Goal: Information Seeking & Learning: Learn about a topic

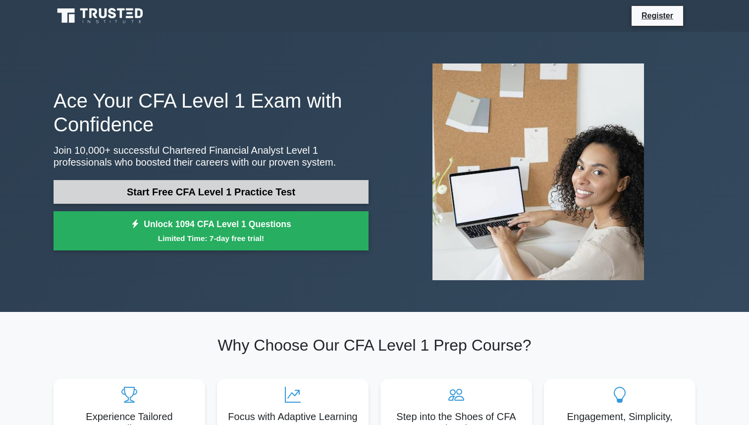
click at [198, 193] on link "Start Free CFA Level 1 Practice Test" at bounding box center [211, 192] width 315 height 24
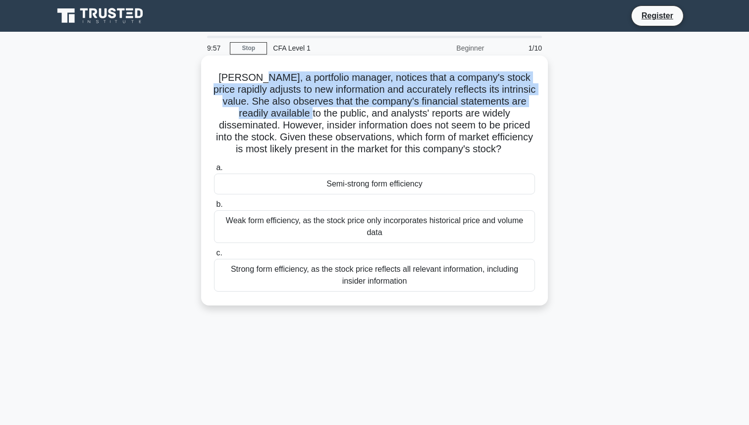
drag, startPoint x: 253, startPoint y: 81, endPoint x: 301, endPoint y: 113, distance: 57.4
click at [301, 113] on h5 "Laura, a portfolio manager, notices that a company's stock price rapidly adjust…" at bounding box center [374, 113] width 323 height 84
click at [266, 96] on h5 "Laura, a portfolio manager, notices that a company's stock price rapidly adjust…" at bounding box center [374, 113] width 323 height 84
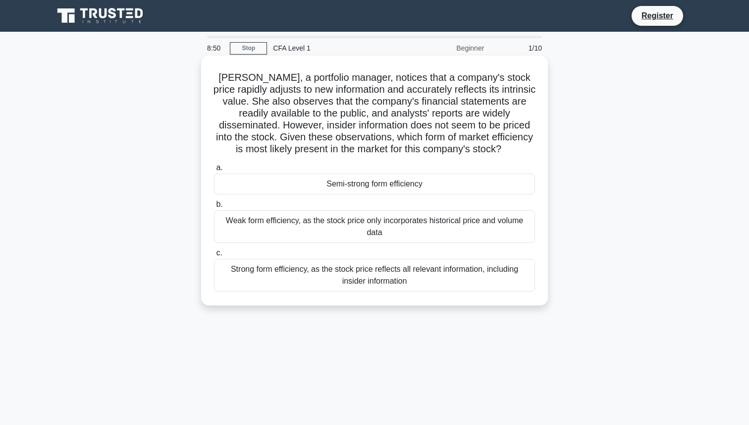
click at [375, 183] on div "Semi-strong form efficiency" at bounding box center [374, 183] width 321 height 21
click at [214, 171] on input "a. Semi-strong form efficiency" at bounding box center [214, 167] width 0 height 6
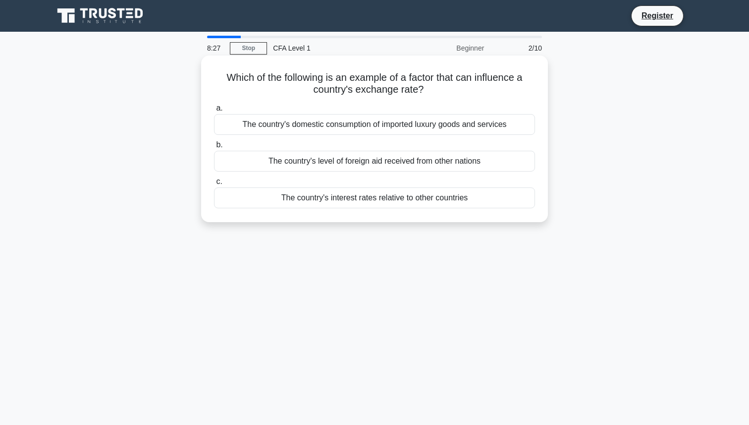
click at [388, 203] on div "The country's interest rates relative to other countries" at bounding box center [374, 197] width 321 height 21
click at [214, 185] on input "c. The country's interest rates relative to other countries" at bounding box center [214, 181] width 0 height 6
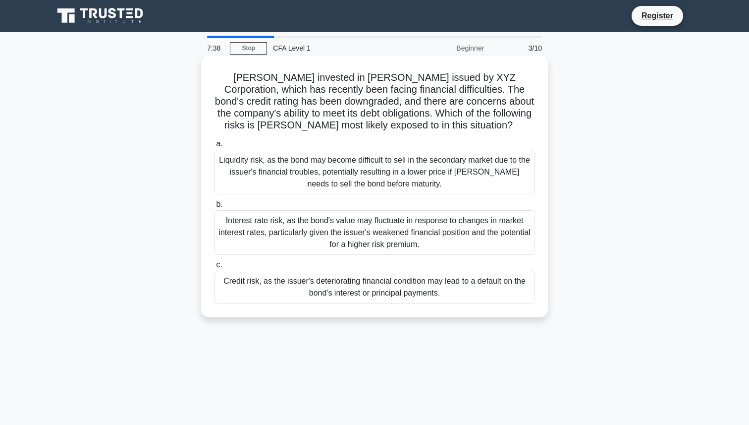
click at [437, 294] on div "Credit risk, as the issuer's deteriorating financial condition may lead to a de…" at bounding box center [374, 286] width 321 height 33
click at [214, 268] on input "c. Credit risk, as the issuer's deteriorating financial condition may lead to a…" at bounding box center [214, 265] width 0 height 6
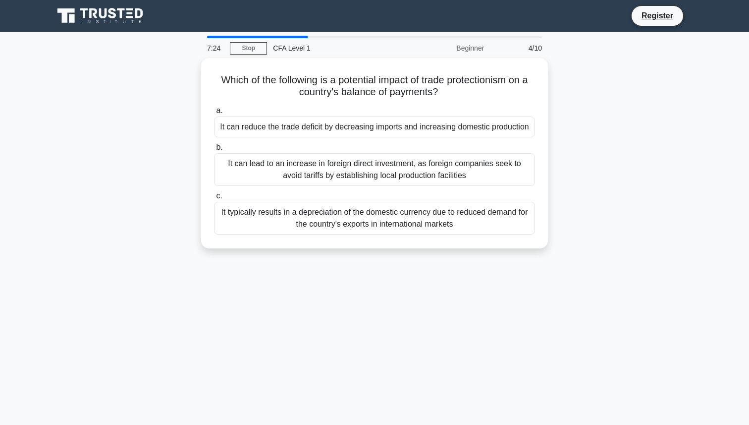
click at [437, 294] on div "7:24 Stop CFA Level 1 Beginner 4/10 Which of the following is a potential impac…" at bounding box center [375, 283] width 654 height 495
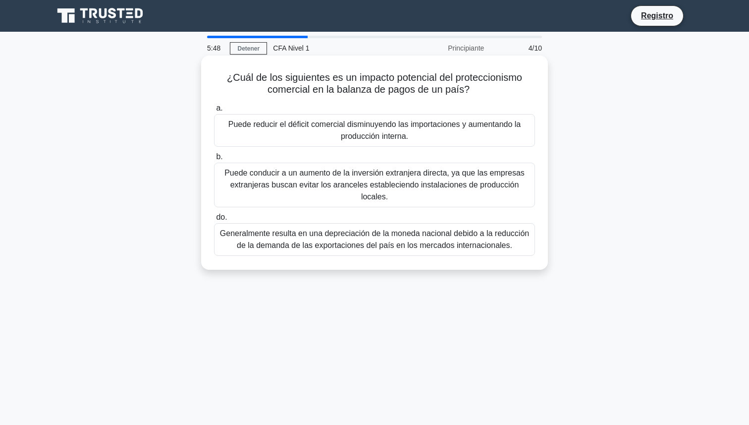
click at [410, 197] on font "Puede conducir a un aumento de la inversión extranjera directa, ya que las empr…" at bounding box center [374, 185] width 312 height 36
click at [214, 160] on input "b. Puede conducir a un aumento de la inversión extranjera directa, ya que las e…" at bounding box center [214, 157] width 0 height 6
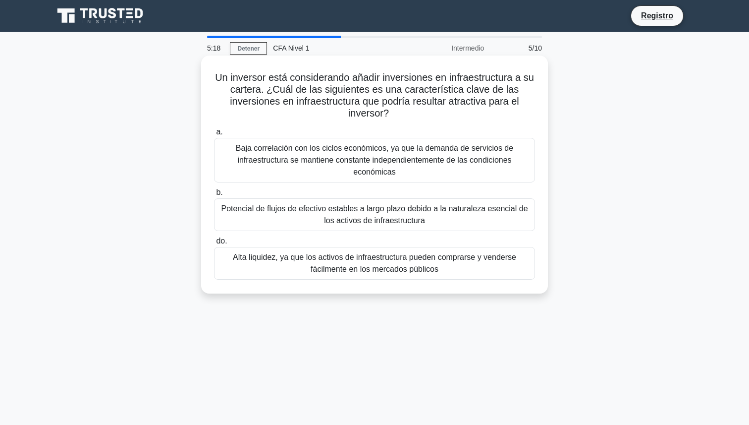
click at [353, 205] on font "Potencial de flujos de efectivo estables a largo plazo debido a la naturaleza e…" at bounding box center [374, 214] width 307 height 20
click at [214, 196] on input "b. Potencial de flujos de efectivo estables a largo plazo debido a la naturalez…" at bounding box center [214, 192] width 0 height 6
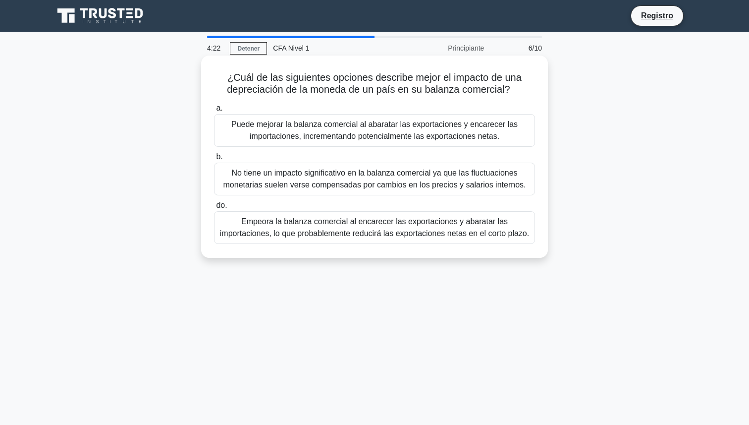
click at [438, 135] on font "Puede mejorar la balanza comercial al abaratar las exportaciones y encarecer la…" at bounding box center [374, 130] width 286 height 20
click at [214, 111] on input "a. Puede mejorar la balanza comercial al abaratar las exportaciones y encarecer…" at bounding box center [214, 108] width 0 height 6
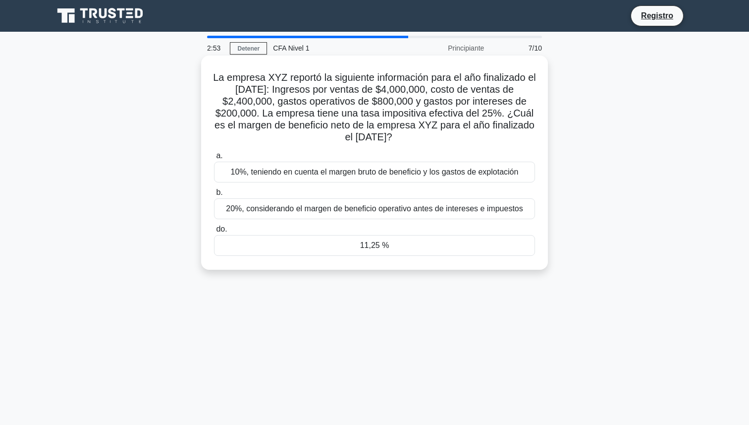
click at [366, 248] on font "11,25 %" at bounding box center [374, 245] width 29 height 8
click at [214, 232] on input "do. 11,25 %" at bounding box center [214, 229] width 0 height 6
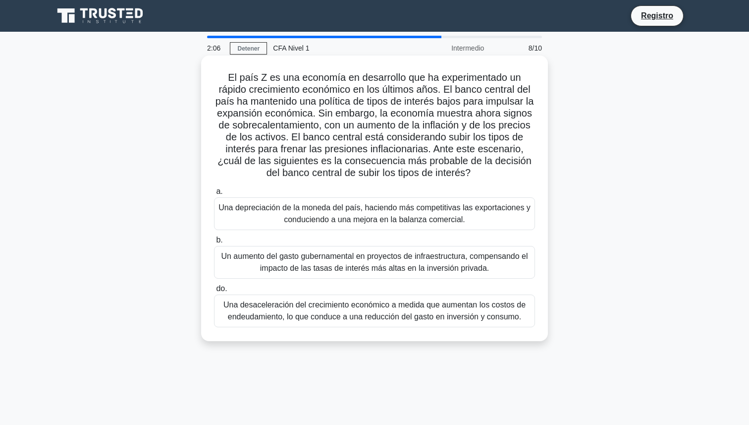
click at [381, 314] on font "Una desaceleración del crecimiento económico a medida que aumentan los costos d…" at bounding box center [374, 310] width 302 height 20
click at [214, 292] on input "do. Una desaceleración del crecimiento económico a medida que aumentan los cost…" at bounding box center [214, 288] width 0 height 6
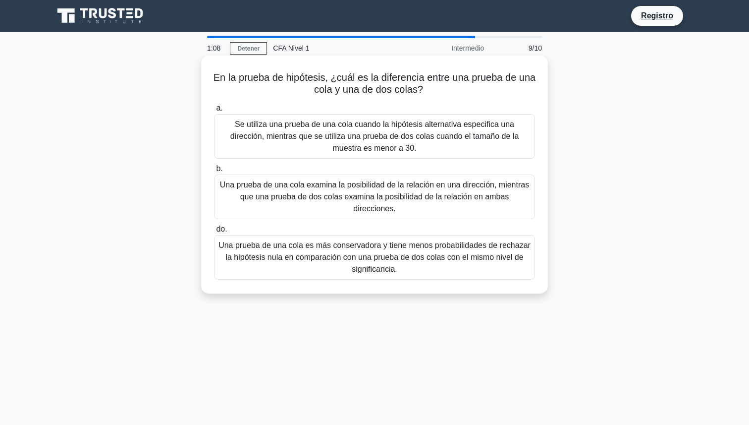
click at [406, 196] on font "Una prueba de una cola examina la posibilidad de la relación en una dirección, …" at bounding box center [374, 196] width 309 height 32
click at [214, 172] on input "b. Una prueba de una cola examina la posibilidad de la relación en una direcció…" at bounding box center [214, 168] width 0 height 6
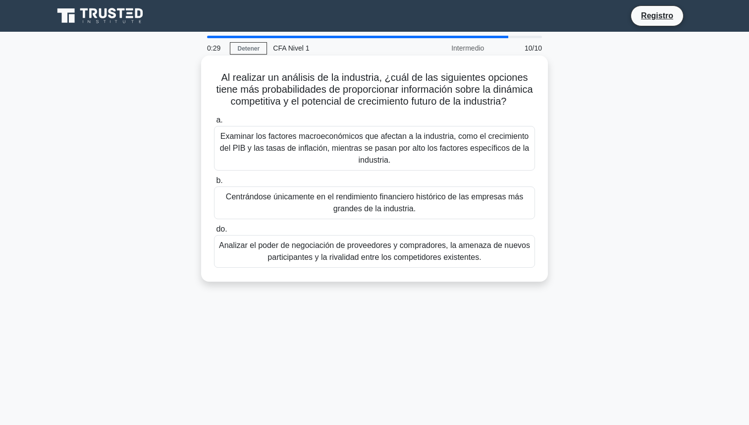
click at [330, 236] on div "Analizar el poder de negociación de proveedores y compradores, la amenaza de nu…" at bounding box center [374, 251] width 321 height 33
click at [214, 232] on input "do. Analizar el poder de negociación de proveedores y compradores, la amenaza d…" at bounding box center [214, 229] width 0 height 6
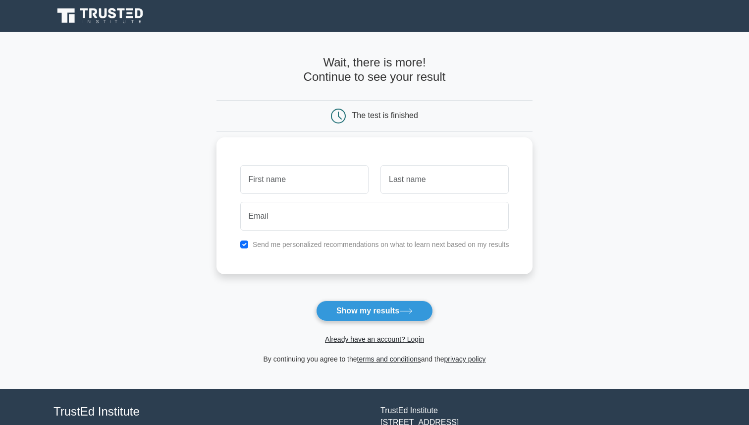
click at [338, 180] on input "text" at bounding box center [304, 179] width 128 height 29
type input "[PERSON_NAME]"
click at [426, 173] on input "text" at bounding box center [444, 179] width 128 height 29
type input "p"
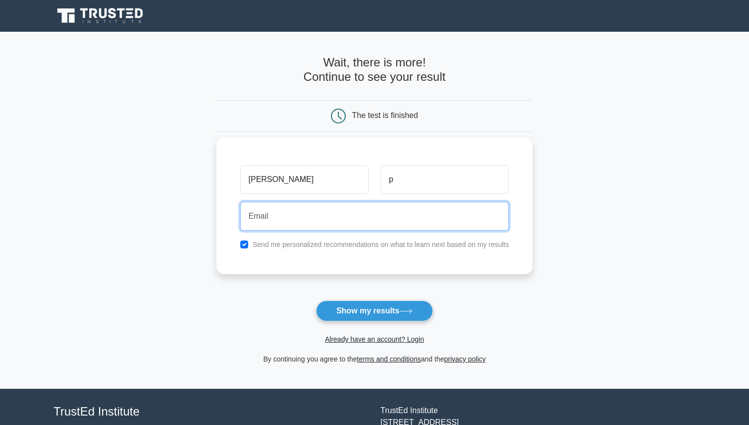
click at [352, 202] on input "email" at bounding box center [374, 216] width 269 height 29
type input "bruno.perezborrell@gmail.com"
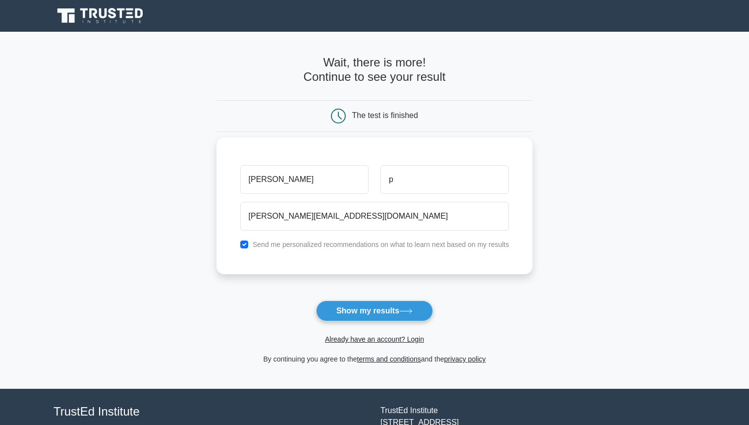
click at [313, 247] on label "Send me personalized recommendations on what to learn next based on my results" at bounding box center [381, 244] width 257 height 8
click at [244, 242] on input "checkbox" at bounding box center [244, 244] width 8 height 8
checkbox input "false"
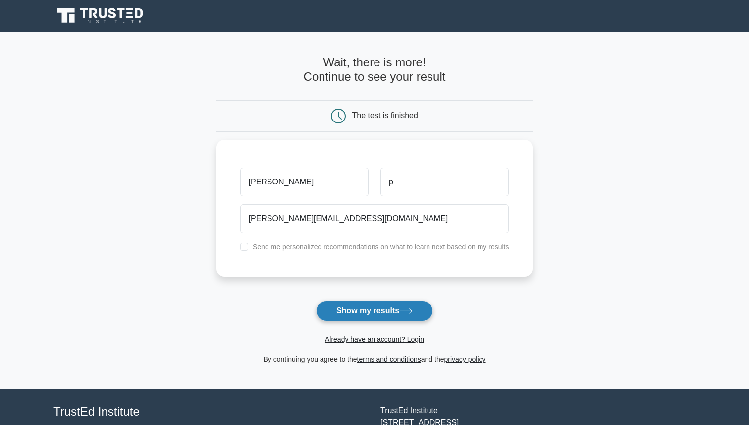
click at [369, 312] on button "Show my results" at bounding box center [374, 310] width 117 height 21
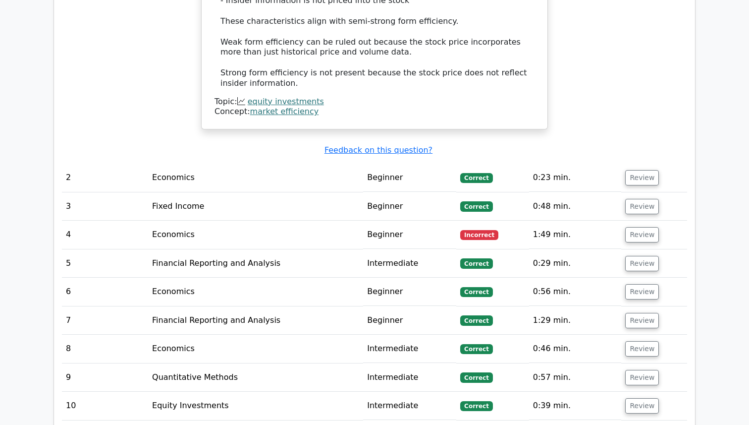
scroll to position [1211, 0]
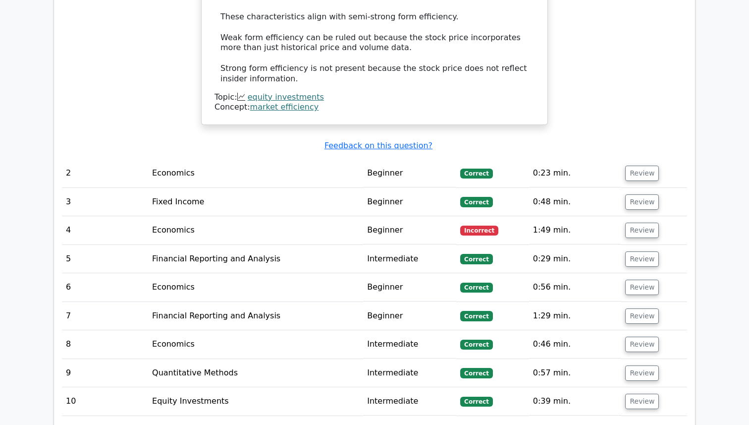
click at [321, 216] on td "Economics" at bounding box center [255, 230] width 215 height 28
click at [641, 222] on button "Review" at bounding box center [642, 229] width 34 height 15
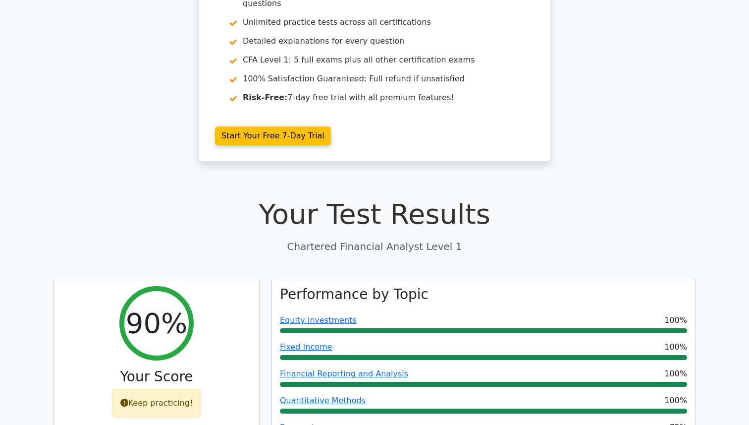
scroll to position [0, 0]
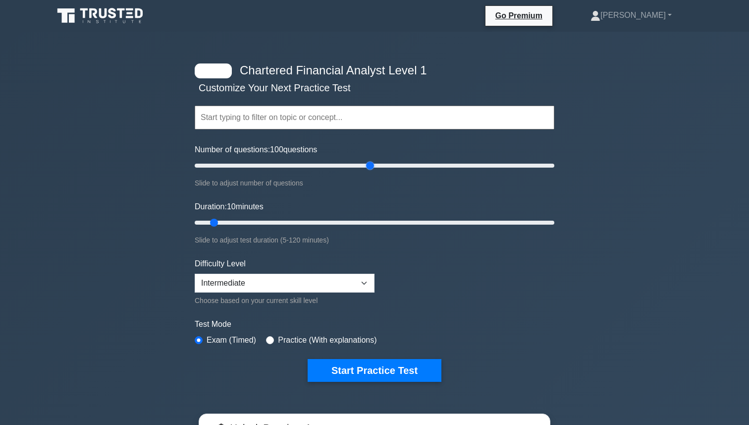
drag, startPoint x: 209, startPoint y: 161, endPoint x: 367, endPoint y: 170, distance: 158.8
type input "100"
click at [367, 170] on input "Number of questions: 100 questions" at bounding box center [375, 166] width 360 height 12
drag, startPoint x: 215, startPoint y: 222, endPoint x: 361, endPoint y: 221, distance: 146.1
type input "60"
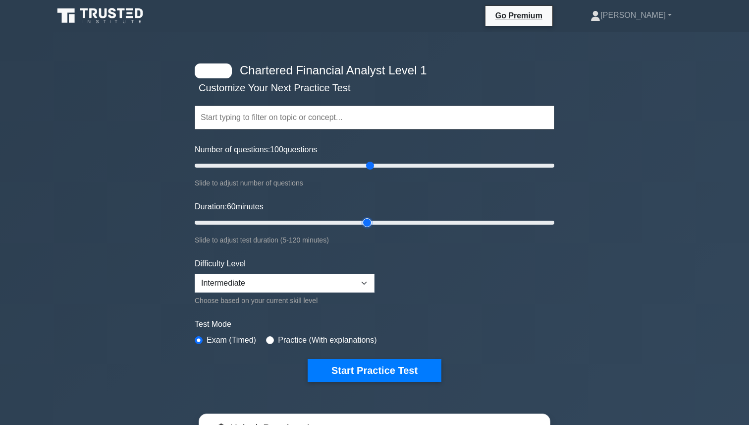
click at [361, 221] on input "Duration: 60 minutes" at bounding box center [375, 222] width 360 height 12
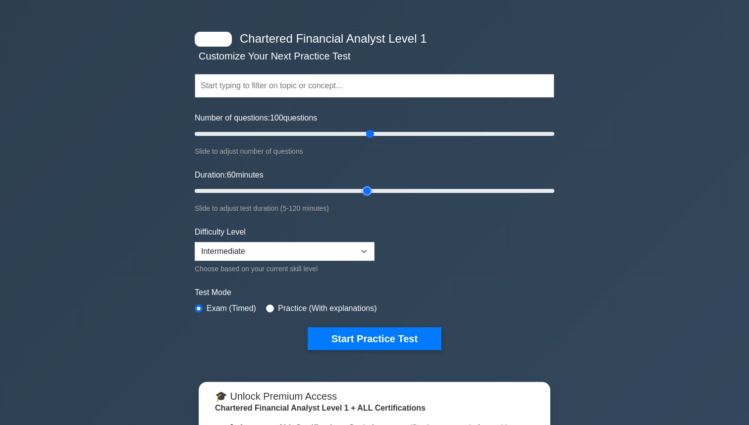
scroll to position [38, 0]
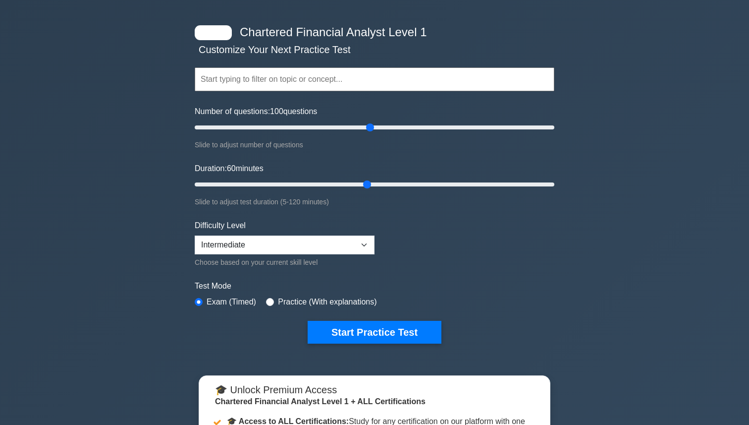
click at [321, 254] on div "Difficulty Level Beginner Intermediate Expert Choose based on your current skil…" at bounding box center [285, 243] width 180 height 49
click at [324, 247] on select "Beginner Intermediate Expert" at bounding box center [285, 244] width 180 height 19
select select "expert"
click at [195, 235] on select "Beginner Intermediate Expert" at bounding box center [285, 244] width 180 height 19
click at [318, 304] on label "Practice (With explanations)" at bounding box center [327, 302] width 99 height 12
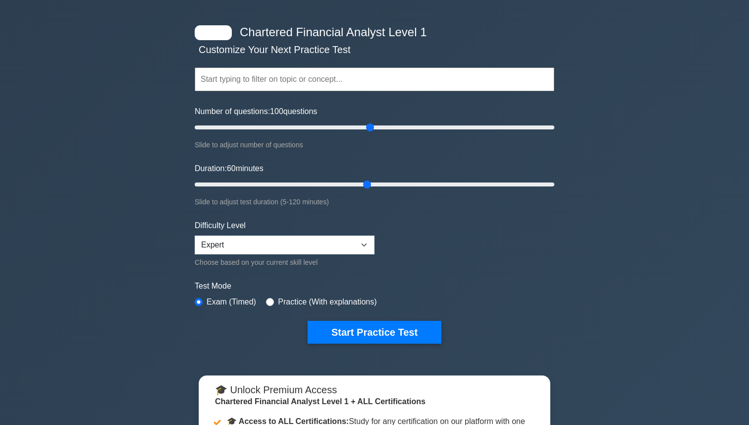
click at [303, 300] on label "Practice (With explanations)" at bounding box center [327, 302] width 99 height 12
click at [277, 300] on div "Practice (With explanations)" at bounding box center [321, 302] width 110 height 12
click at [273, 301] on input "radio" at bounding box center [270, 302] width 8 height 8
radio input "true"
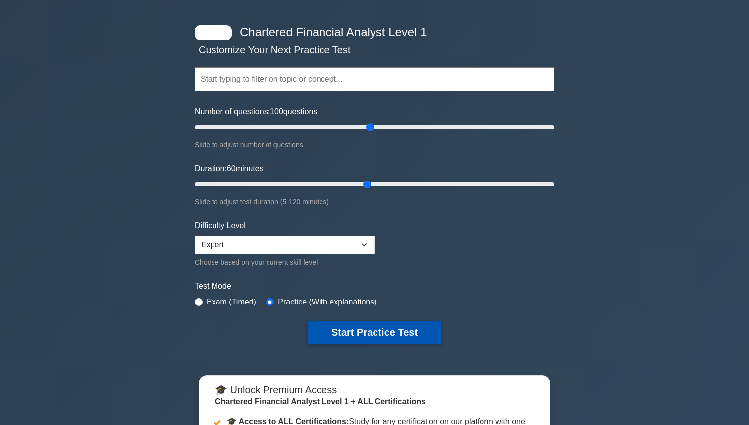
click at [326, 329] on button "Start Practice Test" at bounding box center [375, 332] width 134 height 23
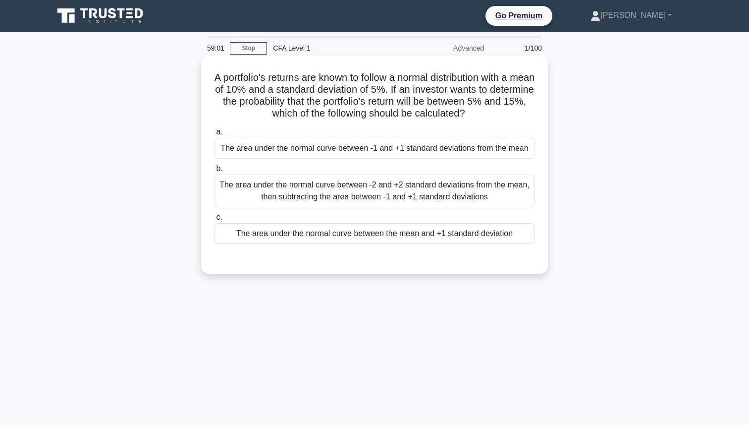
click at [429, 149] on div "The area under the normal curve between -1 and +1 standard deviations from the …" at bounding box center [374, 148] width 321 height 21
click at [214, 135] on input "a. The area under the normal curve between -1 and +1 standard deviations from t…" at bounding box center [214, 132] width 0 height 6
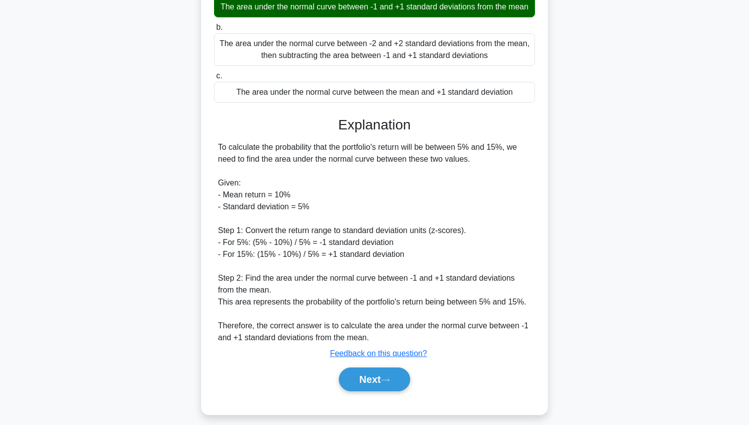
scroll to position [150, 0]
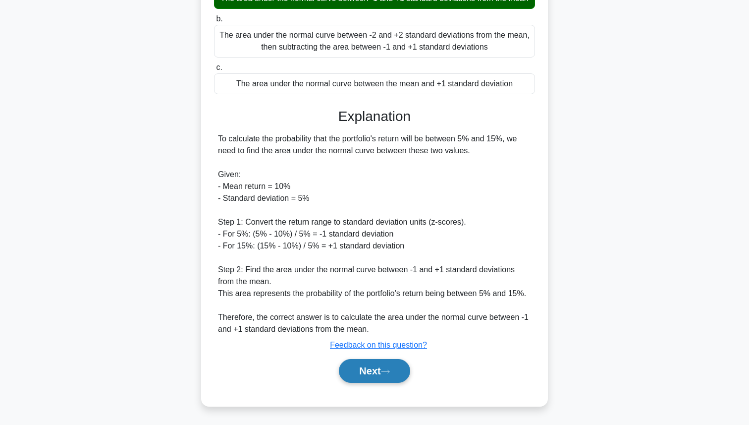
click at [398, 369] on button "Next" at bounding box center [374, 371] width 71 height 24
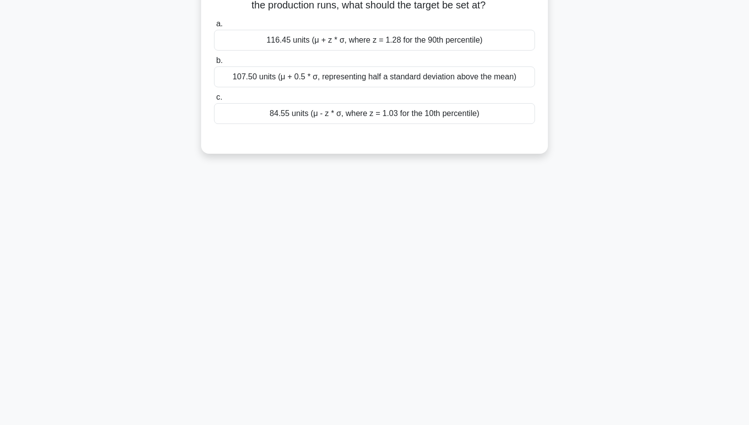
scroll to position [0, 0]
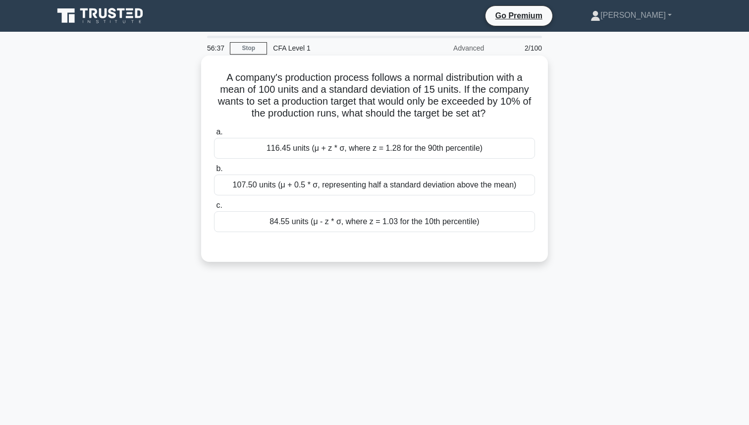
click at [453, 187] on div "107.50 units (μ + 0.5 * σ, representing half a standard deviation above the mea…" at bounding box center [374, 184] width 321 height 21
click at [214, 172] on input "b. 107.50 units (μ + 0.5 * σ, representing half a standard deviation above the …" at bounding box center [214, 168] width 0 height 6
